Goal: Information Seeking & Learning: Learn about a topic

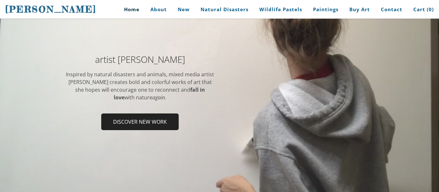
scroll to position [90, 0]
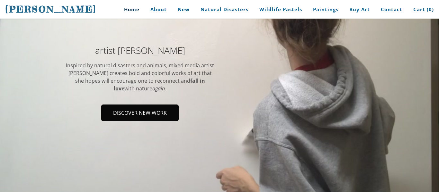
click at [120, 111] on span "Discover new work" at bounding box center [140, 112] width 76 height 15
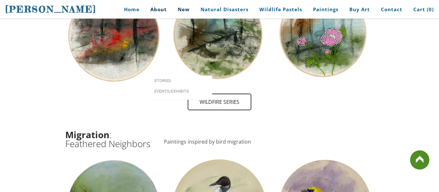
scroll to position [725, 0]
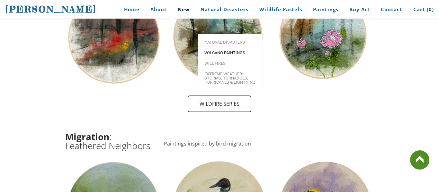
click at [212, 48] on link "Volcano paintings" at bounding box center [230, 53] width 64 height 11
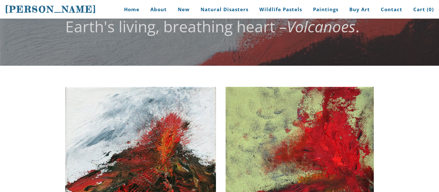
scroll to position [39, 0]
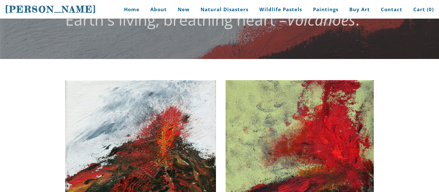
click at [173, 116] on img at bounding box center [140, 153] width 151 height 146
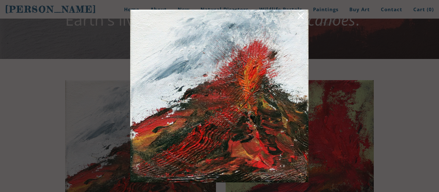
click at [302, 16] on link at bounding box center [300, 17] width 9 height 10
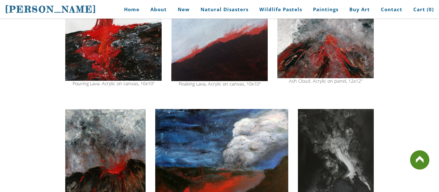
scroll to position [527, 0]
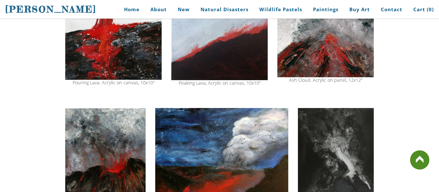
click at [226, 158] on img at bounding box center [221, 156] width 133 height 97
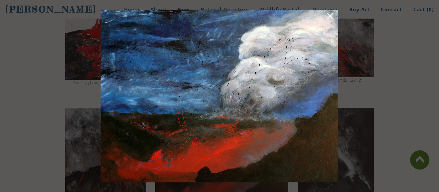
click at [226, 158] on img at bounding box center [219, 96] width 237 height 173
